Goal: Information Seeking & Learning: Understand process/instructions

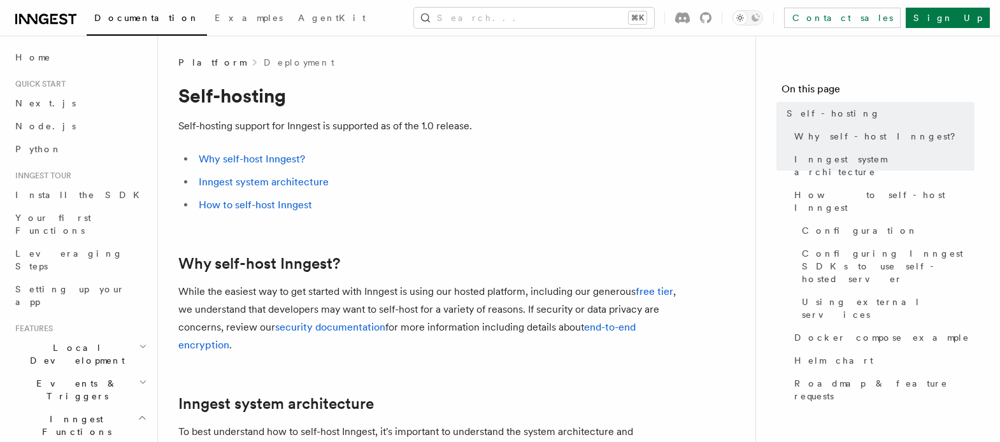
click at [399, 201] on li "How to self-host Inngest" at bounding box center [441, 205] width 493 height 18
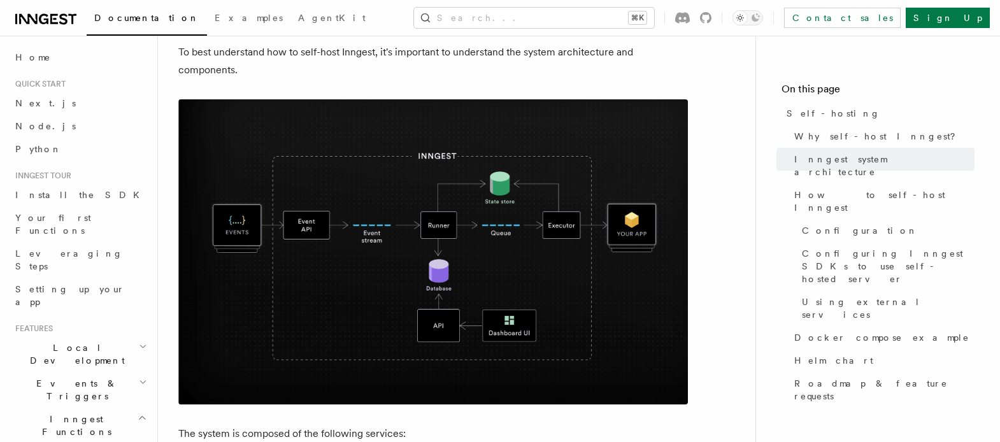
scroll to position [369, 0]
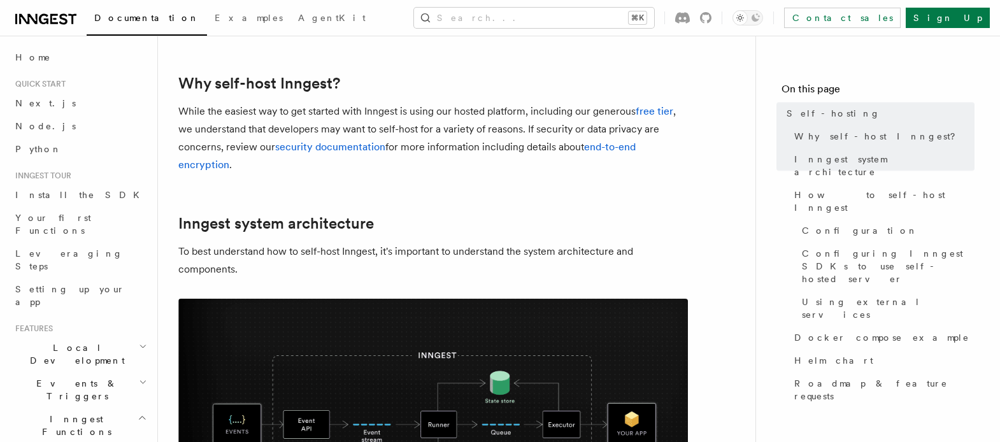
scroll to position [366, 0]
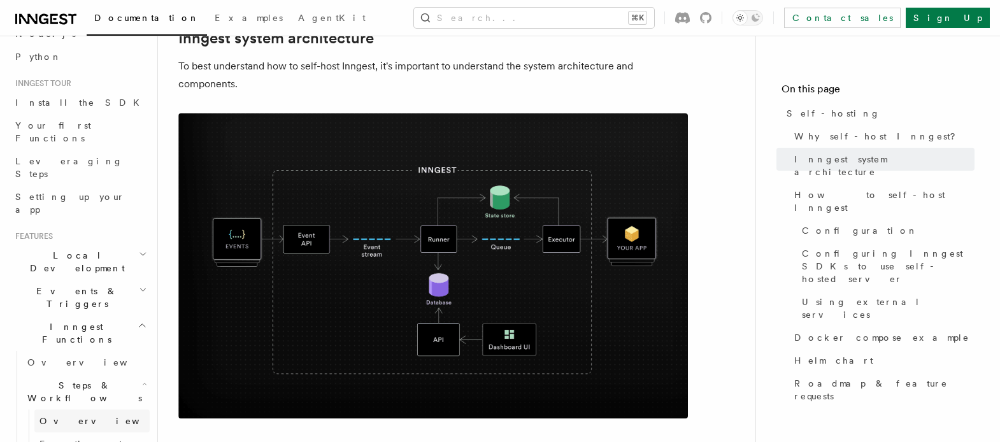
click at [89, 410] on link "Overview" at bounding box center [91, 421] width 115 height 23
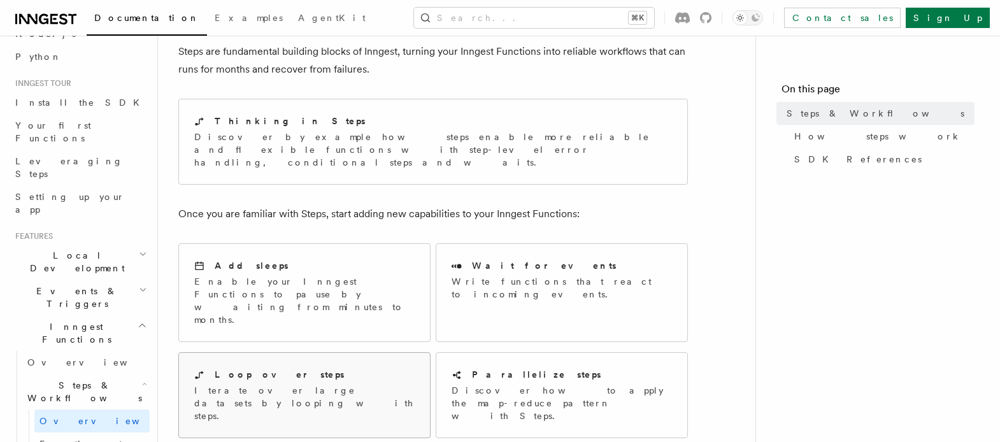
scroll to position [85, 0]
